Goal: Information Seeking & Learning: Understand process/instructions

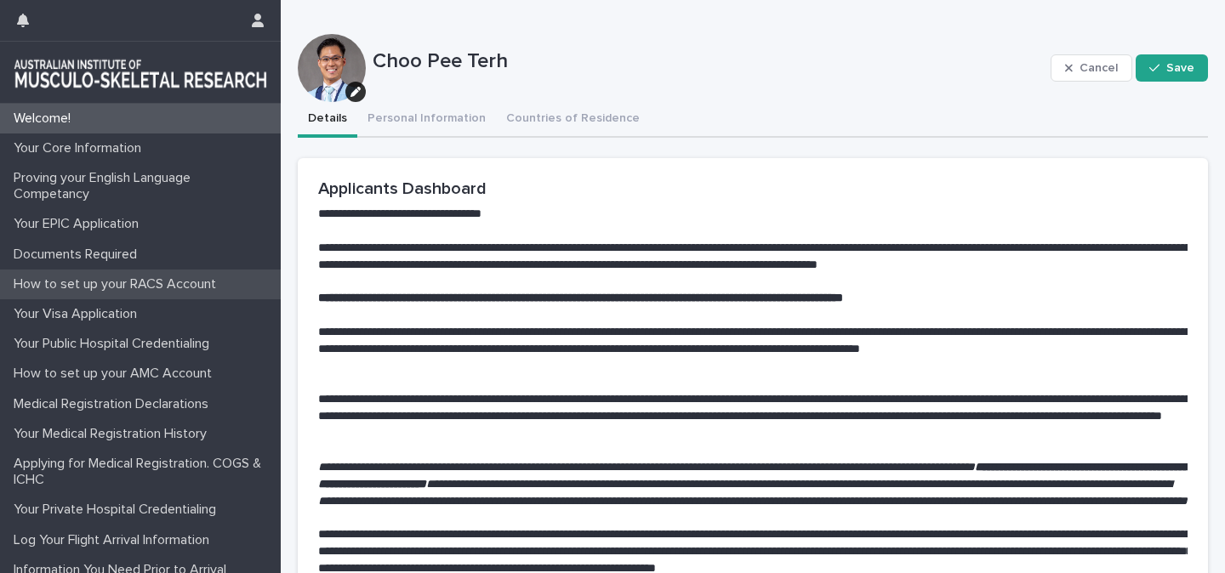
scroll to position [41, 0]
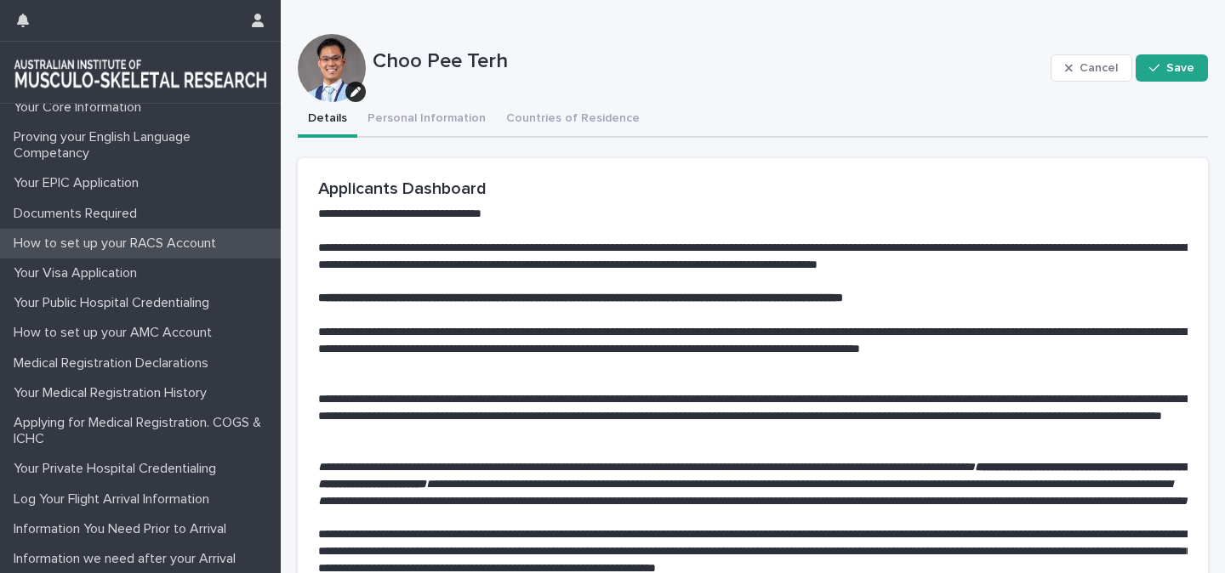
click at [92, 254] on div "How to set up your RACS Account" at bounding box center [140, 244] width 281 height 30
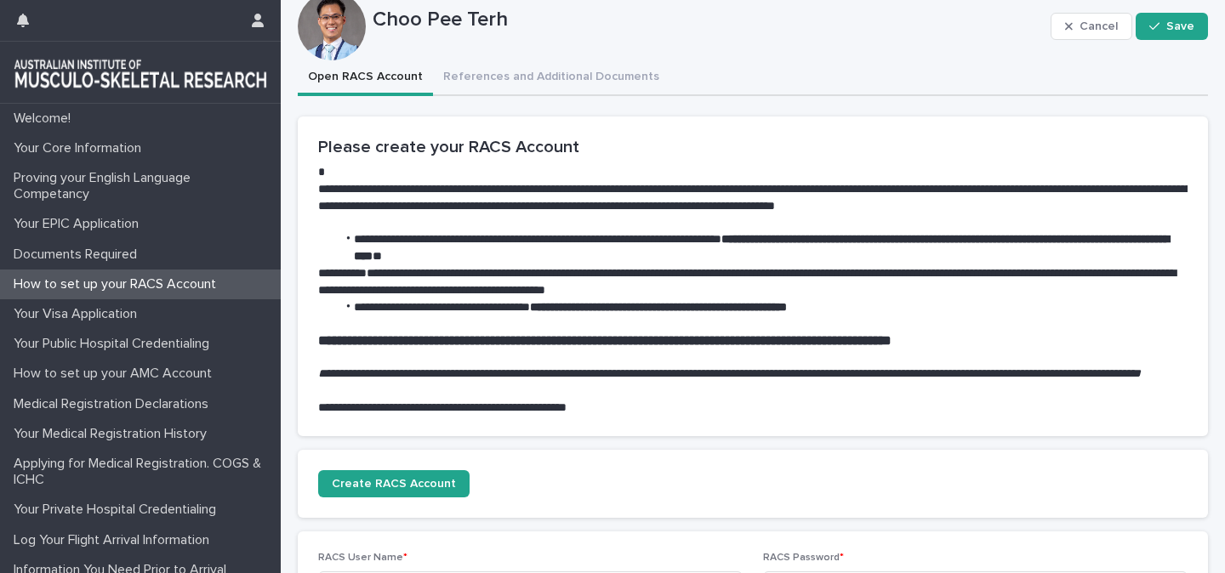
scroll to position [43, 0]
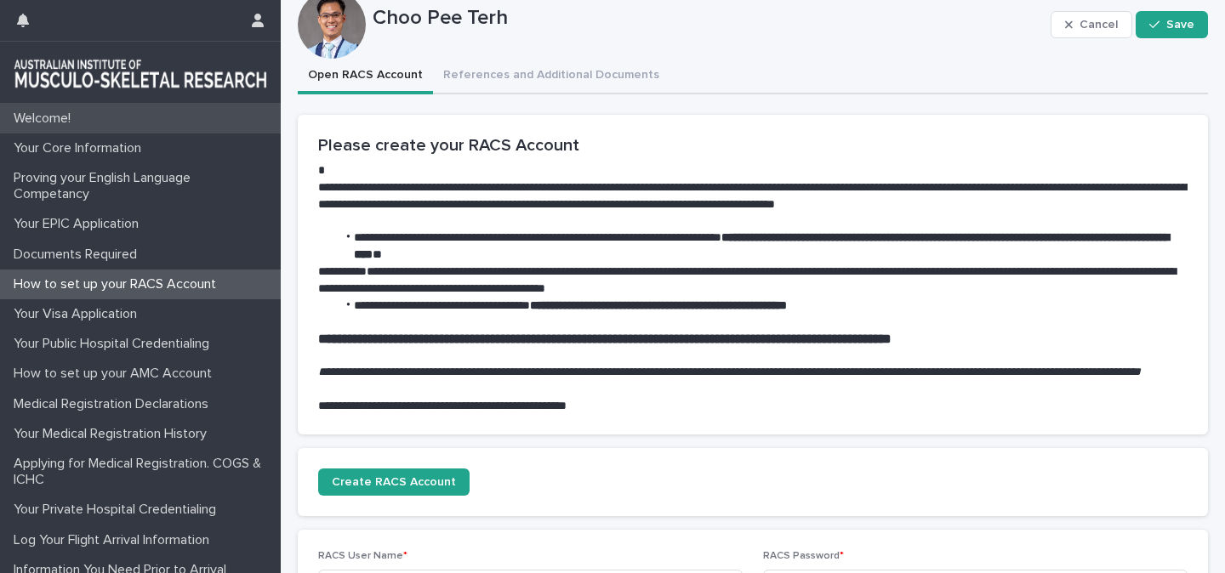
click at [53, 124] on p "Welcome!" at bounding box center [45, 119] width 77 height 16
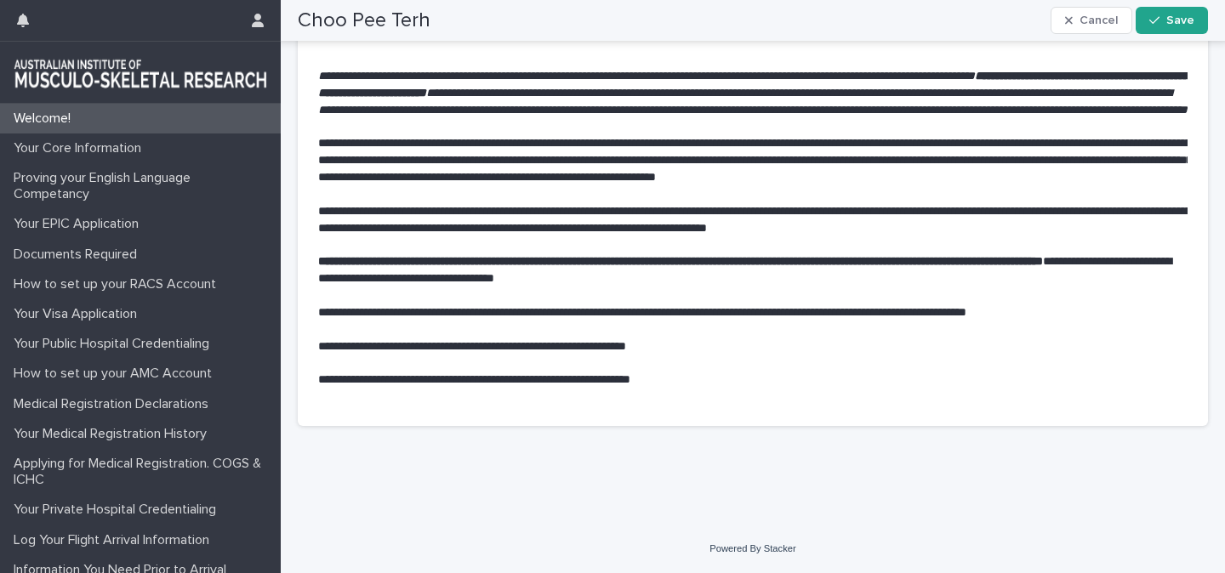
scroll to position [408, 0]
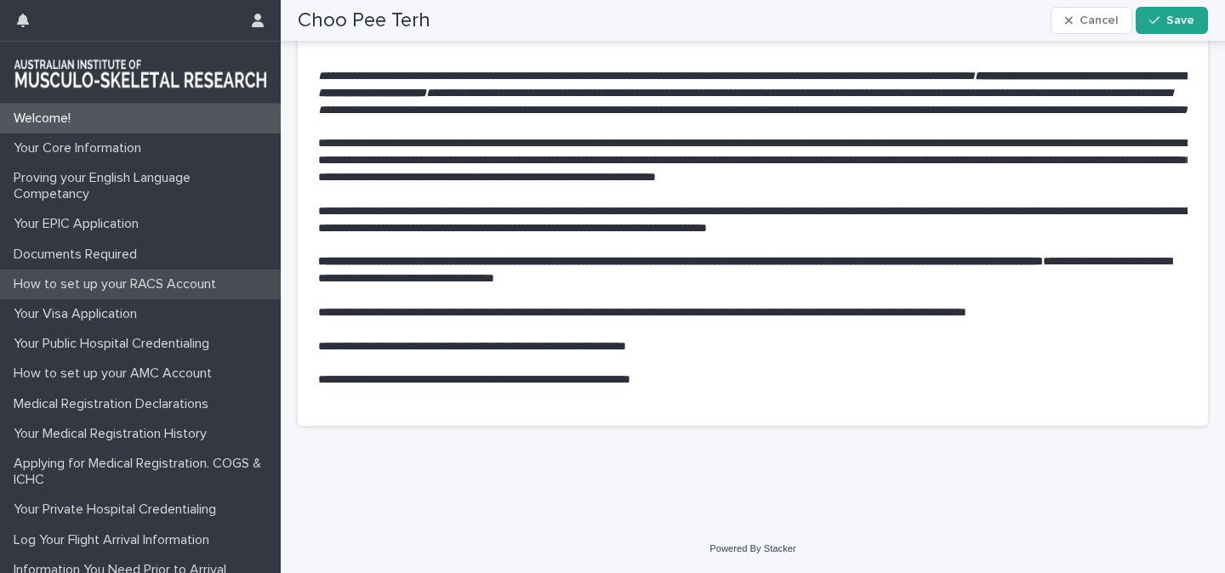
click at [128, 288] on p "How to set up your RACS Account" at bounding box center [118, 284] width 223 height 16
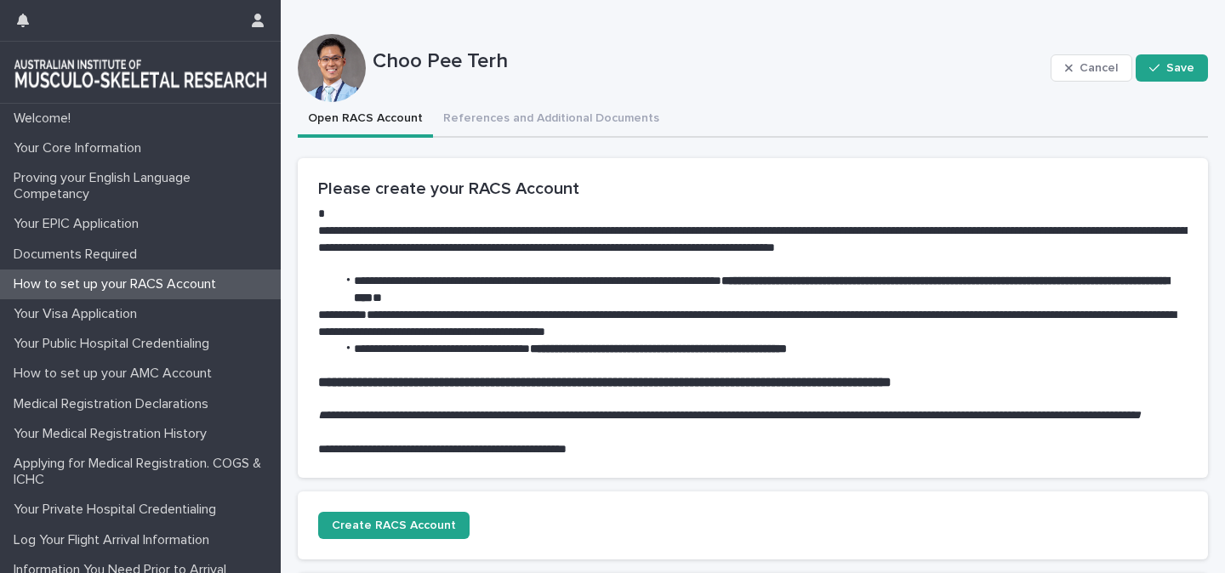
scroll to position [28, 0]
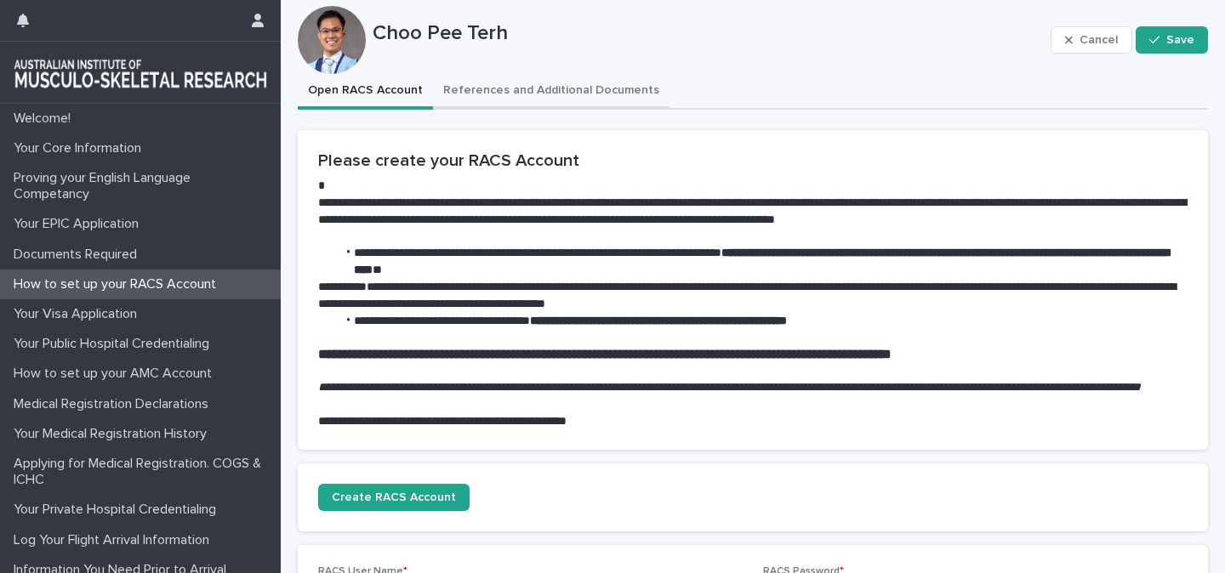
click at [446, 94] on div "**********" at bounding box center [753, 439] width 910 height 731
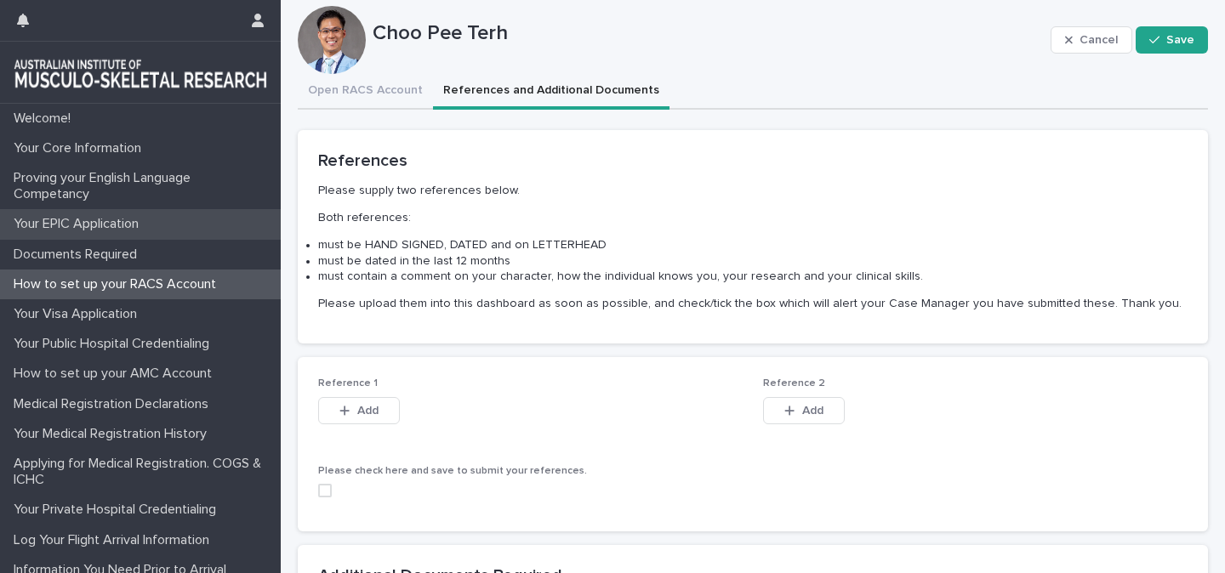
scroll to position [134, 0]
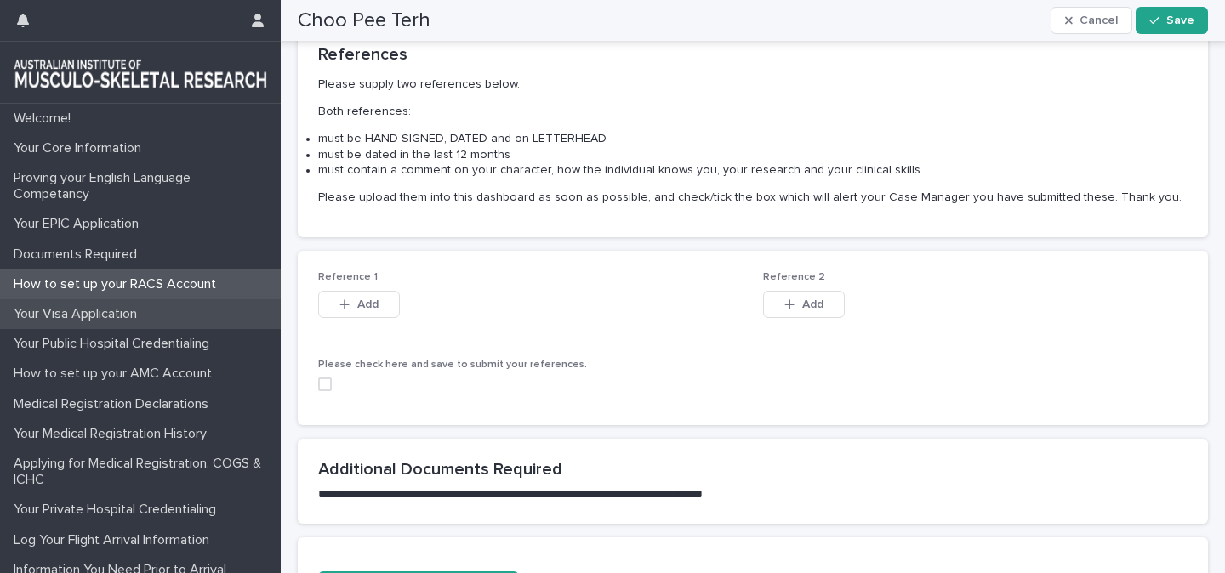
click at [121, 313] on p "Your Visa Application" at bounding box center [79, 314] width 144 height 16
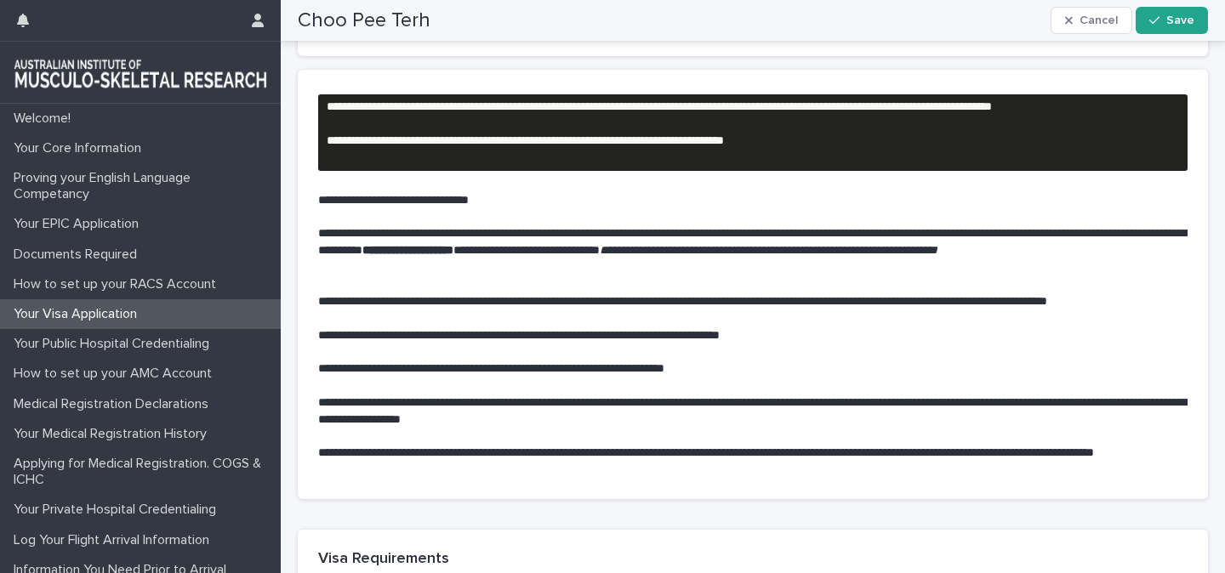
scroll to position [275, 0]
